Goal: Task Accomplishment & Management: Use online tool/utility

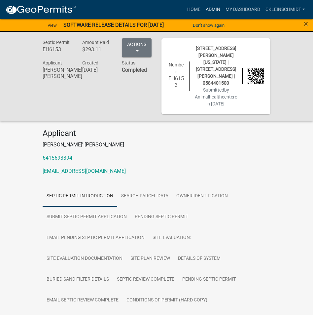
click at [210, 4] on link "Admin" at bounding box center [213, 9] width 20 height 13
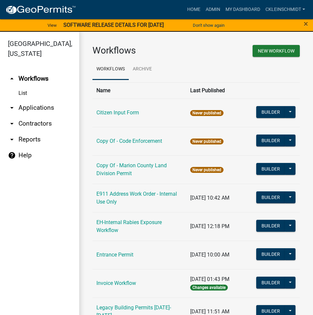
click at [31, 100] on link "arrow_drop_down Applications" at bounding box center [39, 108] width 79 height 16
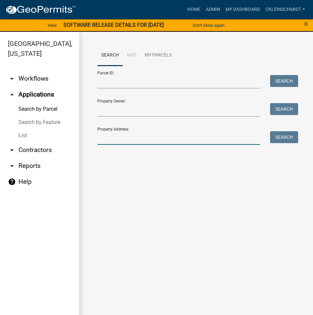
click at [107, 138] on input "Property Address:" at bounding box center [179, 138] width 163 height 14
click at [277, 138] on button "Search" at bounding box center [284, 137] width 28 height 12
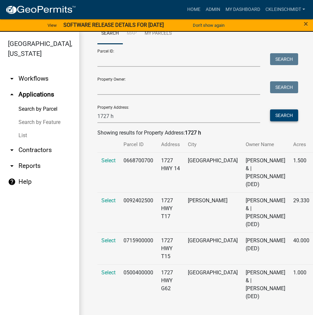
scroll to position [46, 0]
click at [134, 109] on input "1727 h" at bounding box center [179, 116] width 163 height 14
click at [284, 109] on button "Search" at bounding box center [284, 115] width 28 height 12
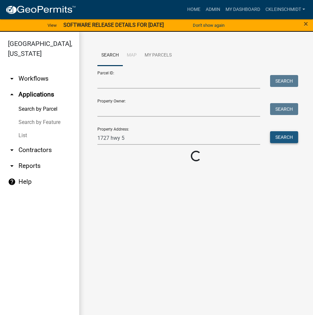
scroll to position [0, 0]
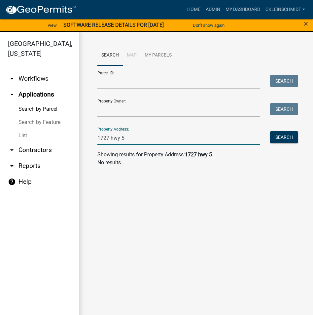
drag, startPoint x: 110, startPoint y: 137, endPoint x: 140, endPoint y: 170, distance: 44.9
click at [110, 138] on input "1727 hwy 5" at bounding box center [179, 138] width 163 height 14
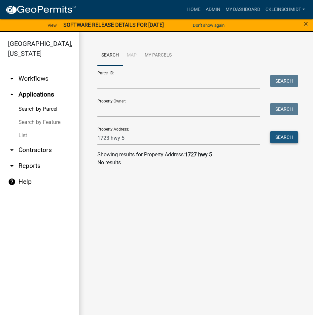
click at [288, 137] on button "Search" at bounding box center [284, 137] width 28 height 12
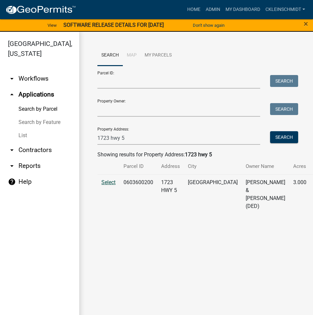
click at [105, 182] on span "Select" at bounding box center [109, 182] width 14 height 6
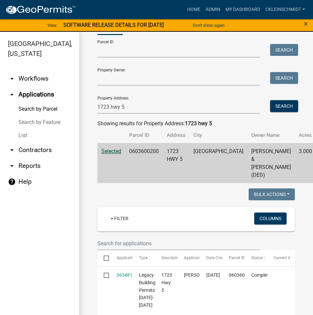
scroll to position [62, 0]
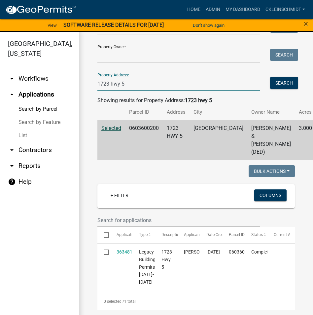
click at [109, 77] on input "1723 hwy 5" at bounding box center [179, 84] width 163 height 14
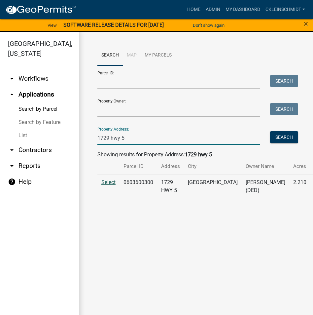
type input "1729 hwy 5"
click at [109, 183] on span "Select" at bounding box center [109, 182] width 14 height 6
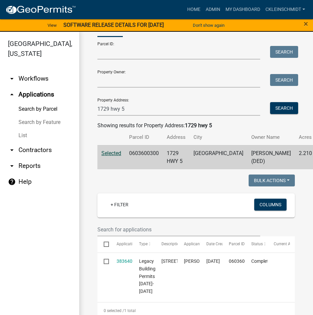
scroll to position [54, 0]
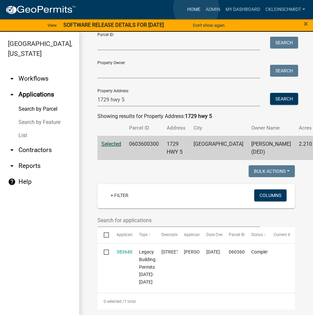
click at [196, 8] on link "Home" at bounding box center [194, 9] width 19 height 13
